Goal: Information Seeking & Learning: Learn about a topic

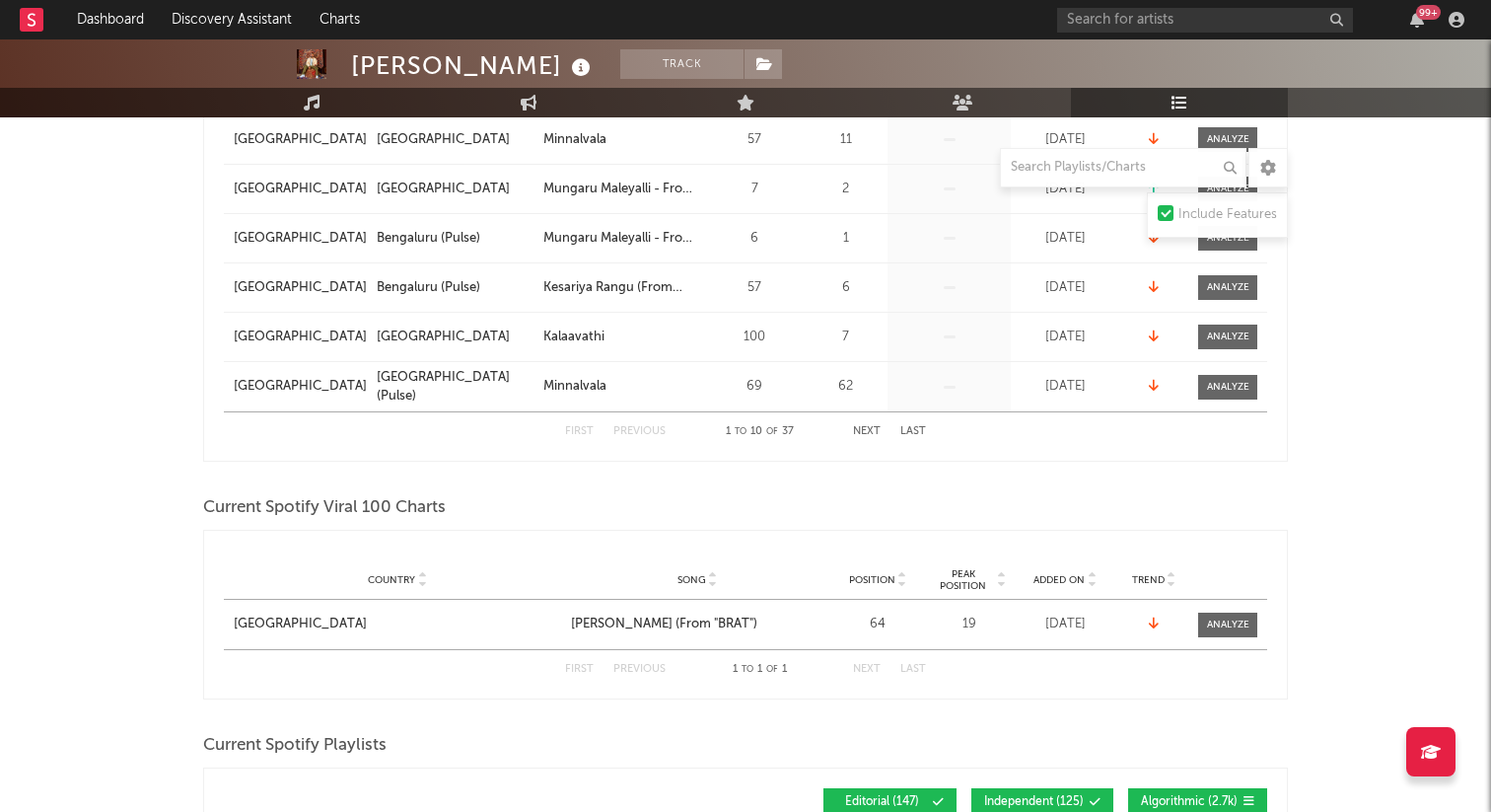
scroll to position [683, 0]
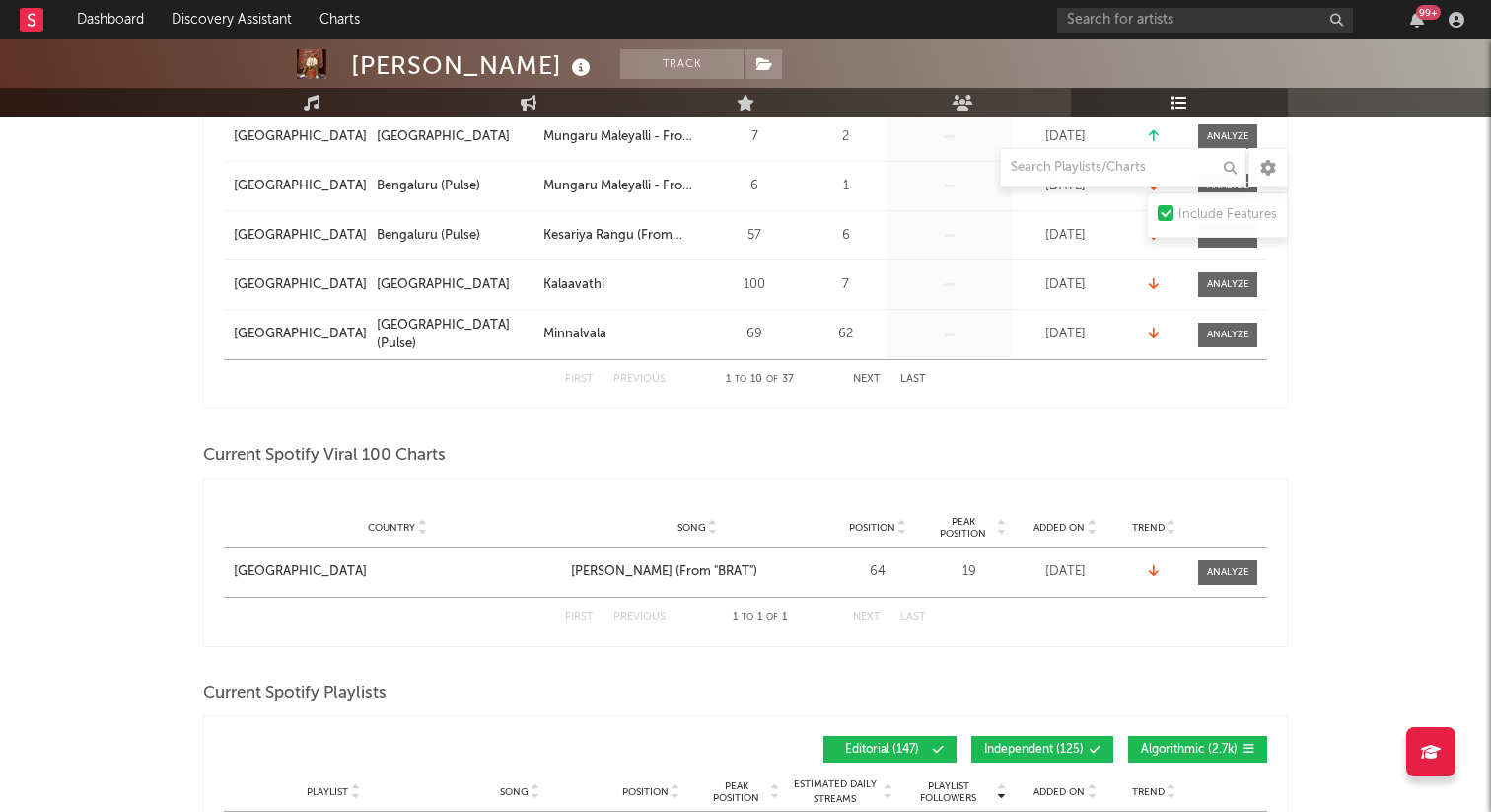
click at [876, 375] on button "Next" at bounding box center [867, 379] width 28 height 11
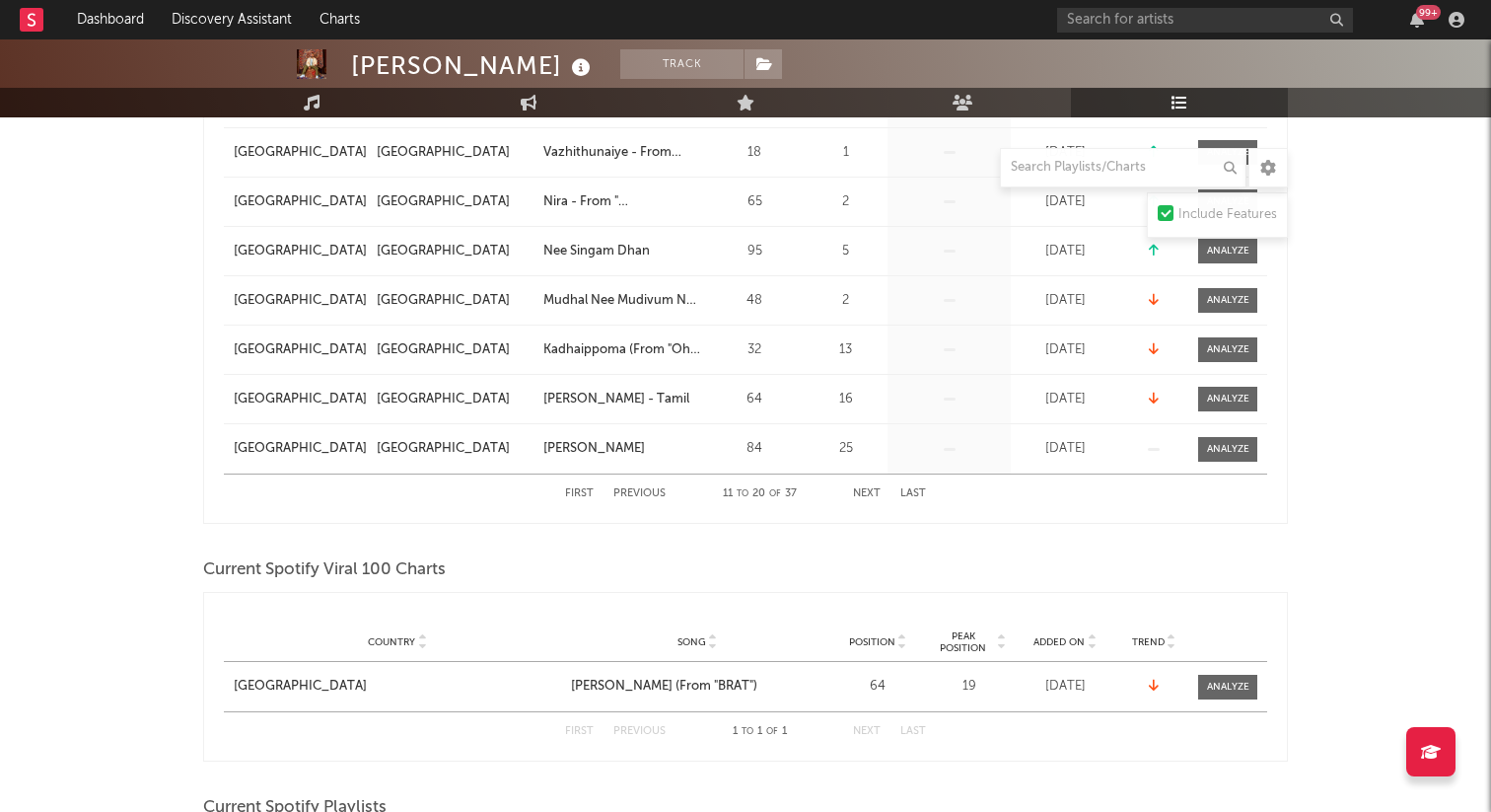
scroll to position [578, 0]
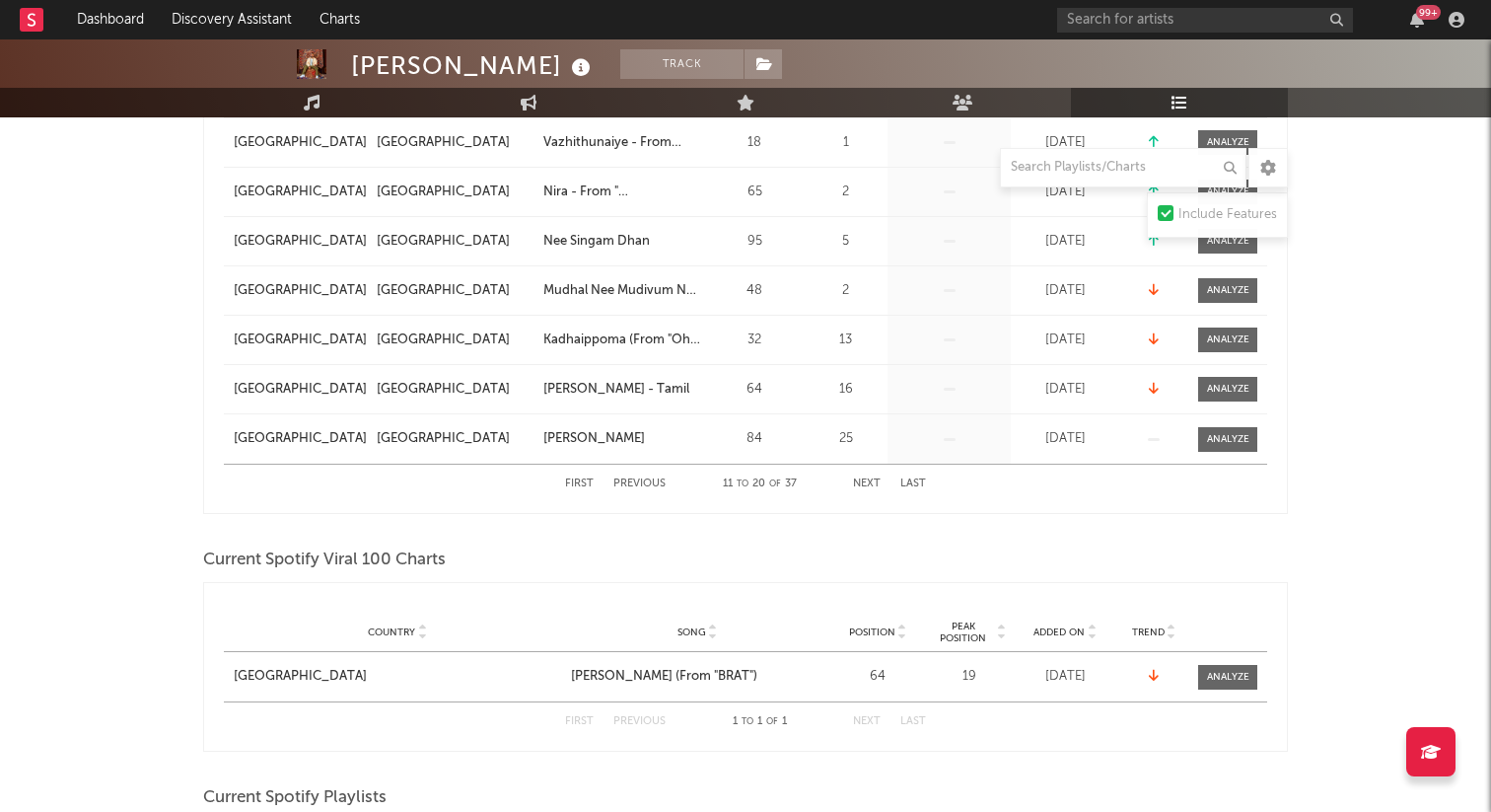
click at [873, 484] on button "Next" at bounding box center [867, 484] width 28 height 11
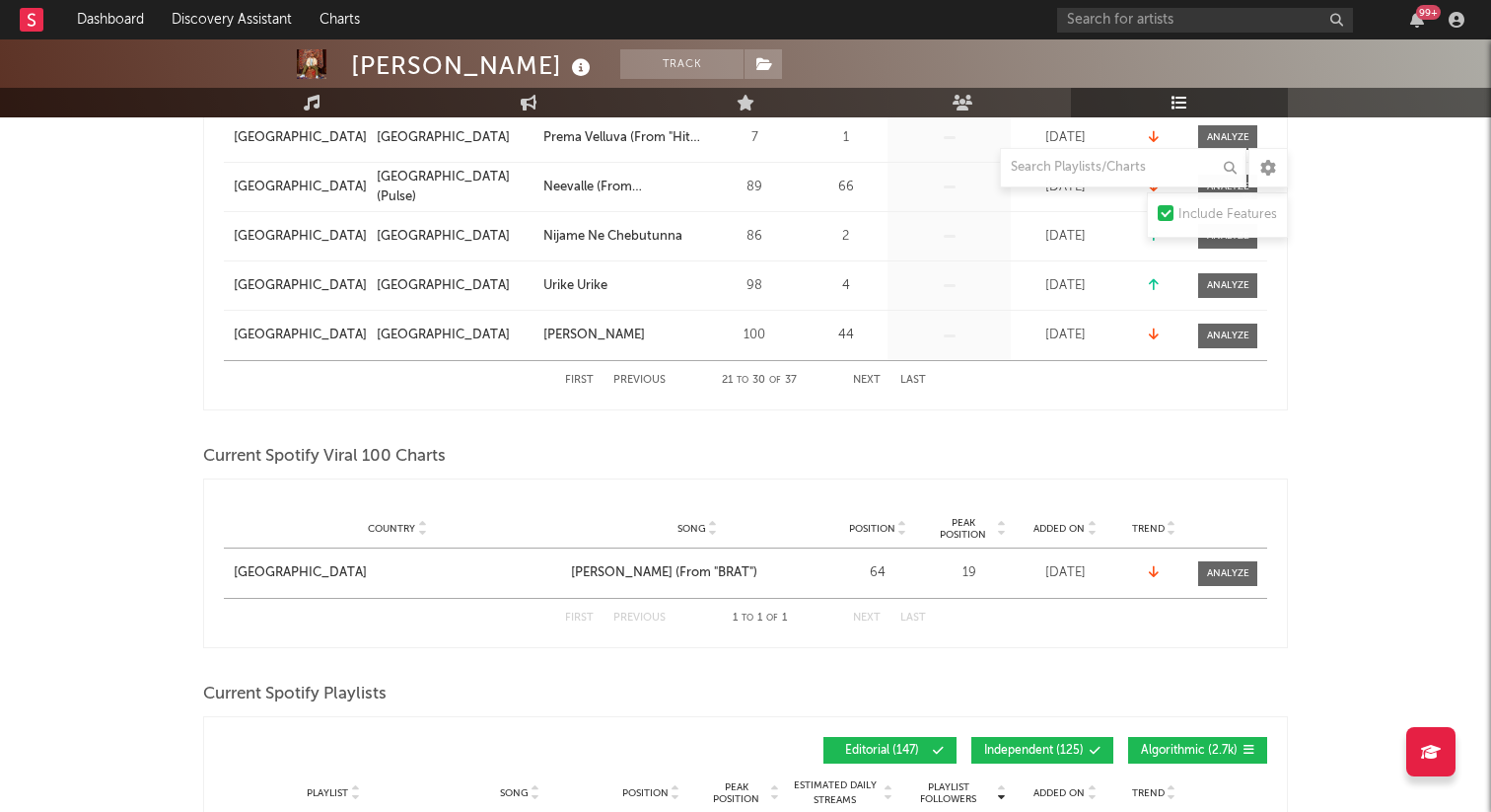
scroll to position [689, 0]
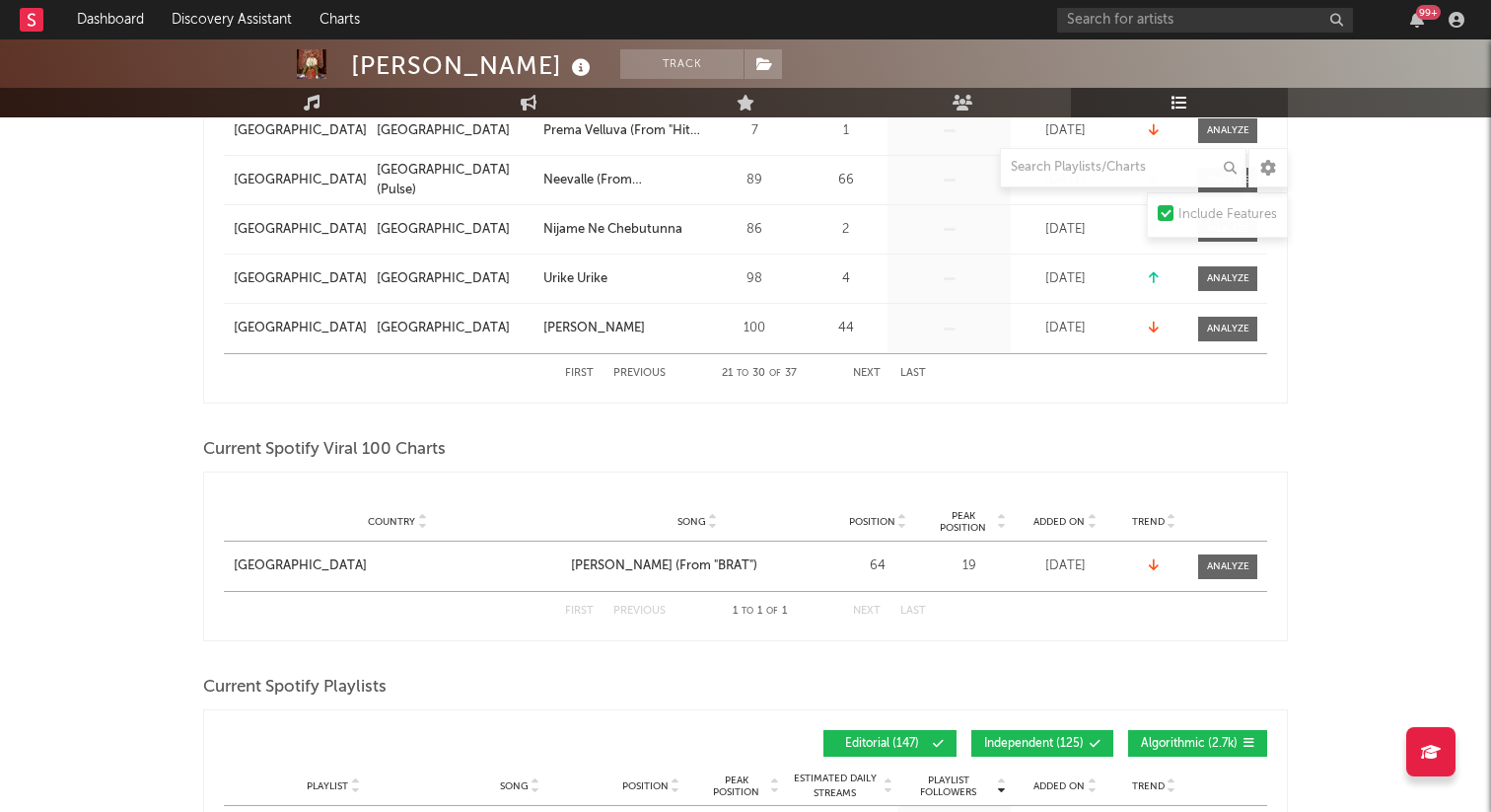
click at [873, 370] on button "Next" at bounding box center [867, 373] width 28 height 11
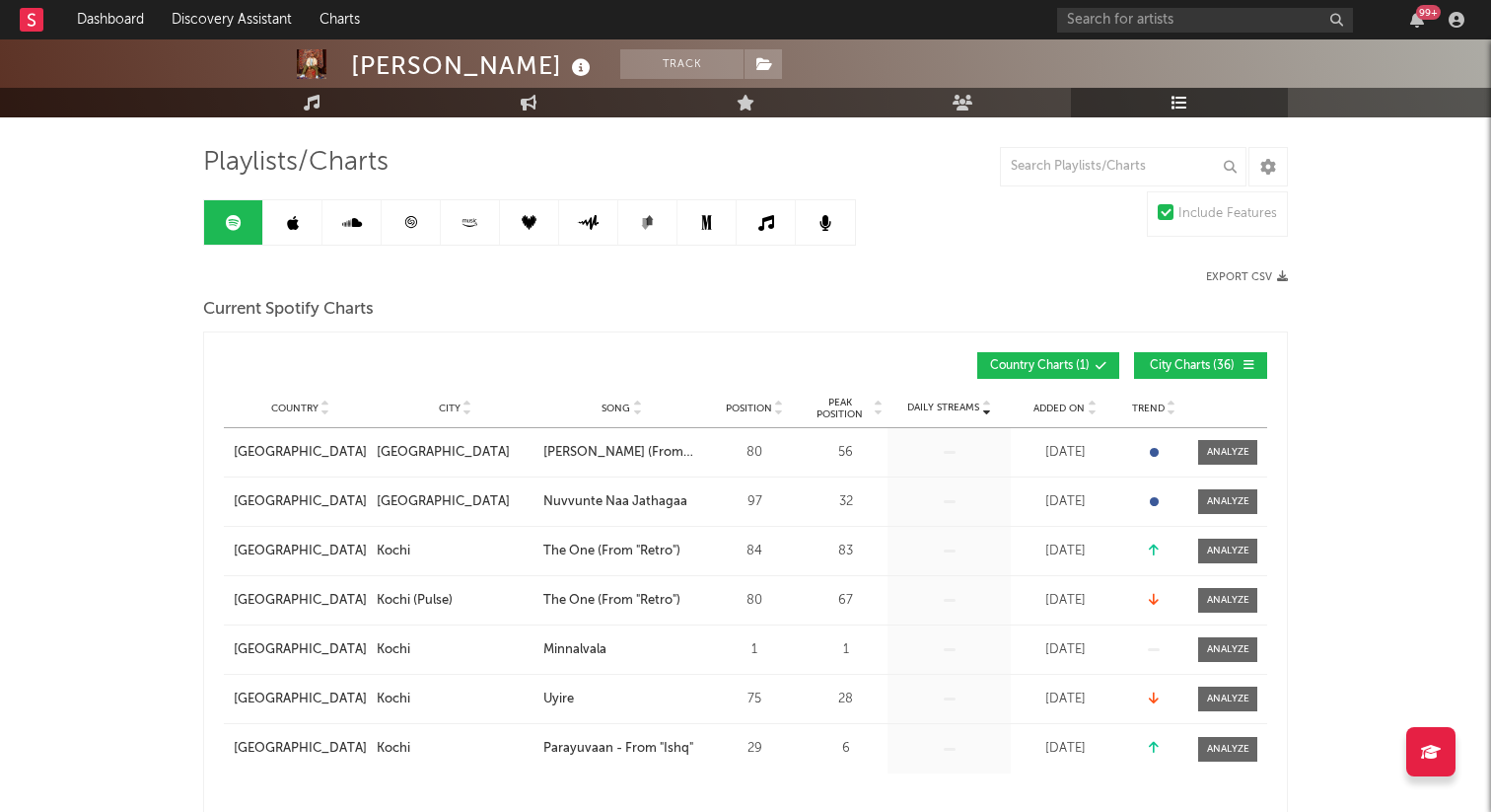
scroll to position [0, 0]
